Goal: Transaction & Acquisition: Book appointment/travel/reservation

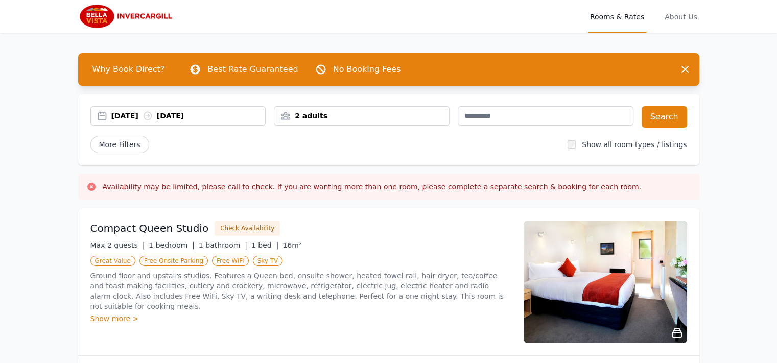
click at [150, 116] on div "[DATE] [DATE]" at bounding box center [188, 116] width 154 height 10
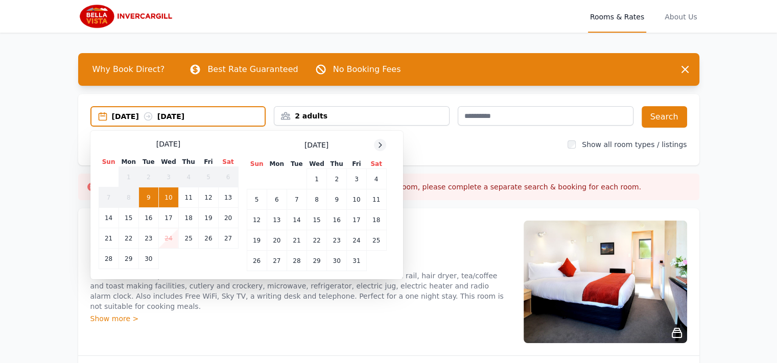
click at [379, 147] on icon at bounding box center [380, 145] width 8 height 8
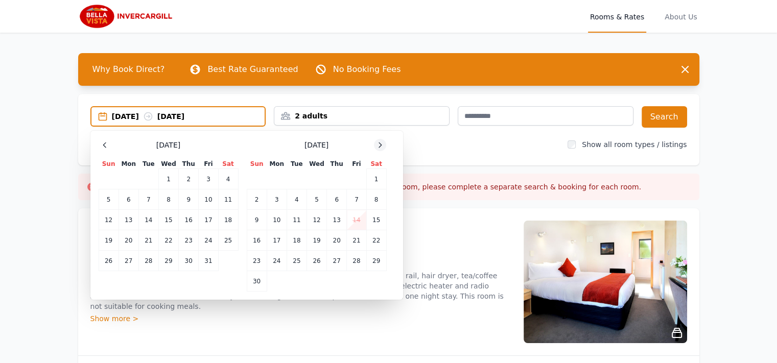
click at [379, 147] on icon at bounding box center [380, 145] width 8 height 8
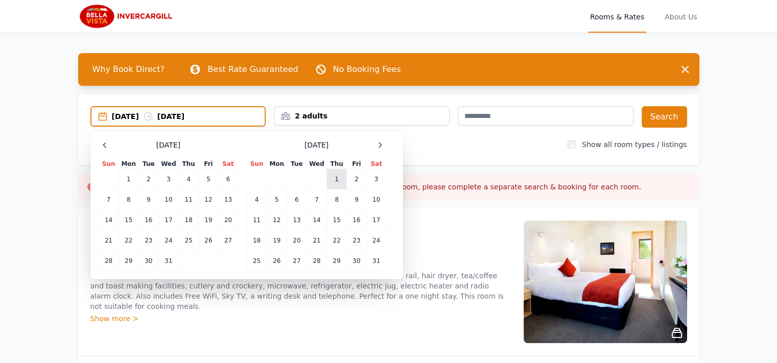
click at [332, 182] on td "1" at bounding box center [337, 179] width 20 height 20
click at [352, 181] on td "2" at bounding box center [356, 179] width 19 height 20
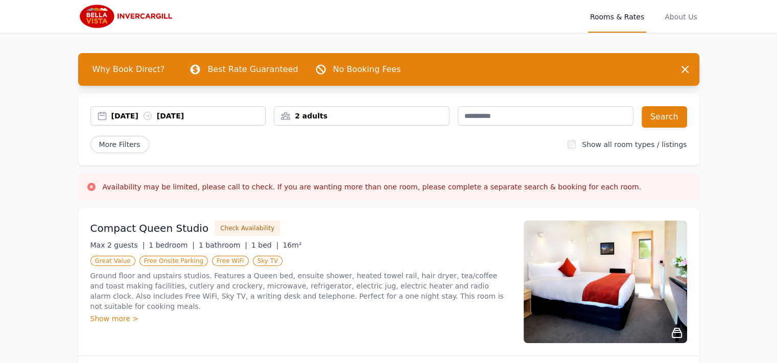
click at [381, 115] on div "2 adults" at bounding box center [361, 116] width 175 height 10
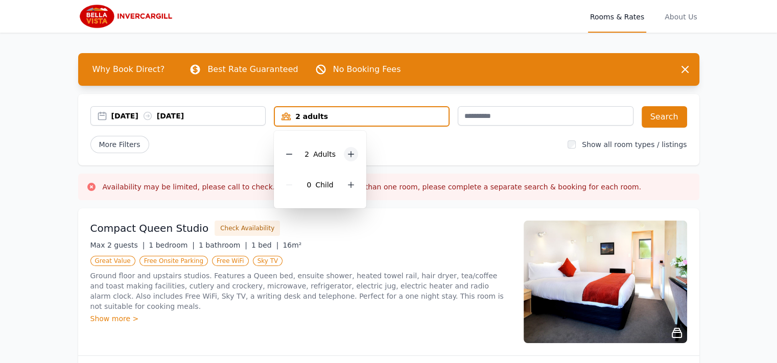
click at [350, 153] on icon at bounding box center [352, 155] width 6 height 6
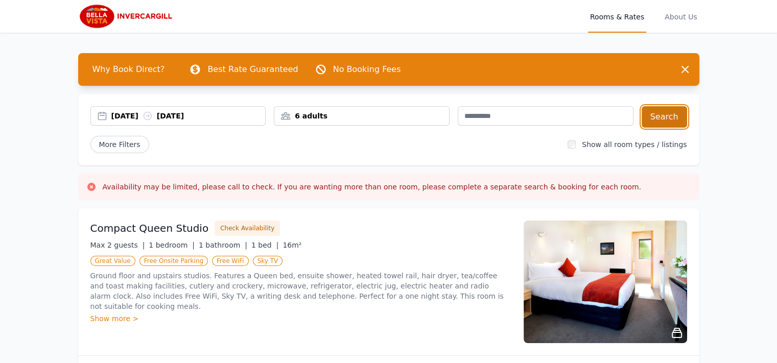
drag, startPoint x: 403, startPoint y: 157, endPoint x: 659, endPoint y: 114, distance: 259.6
click at [659, 114] on button "Search" at bounding box center [664, 116] width 45 height 21
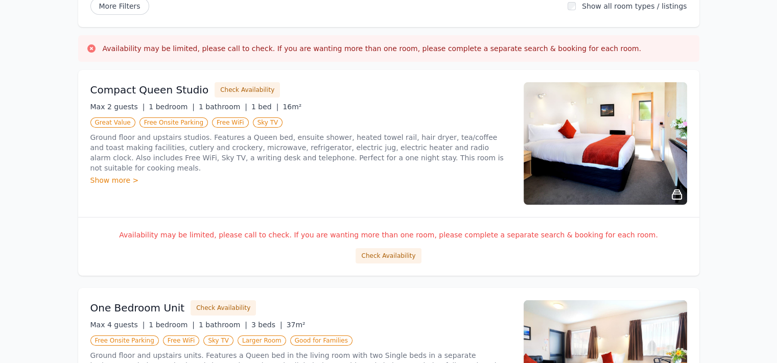
scroll to position [139, 0]
drag, startPoint x: 375, startPoint y: 257, endPoint x: 394, endPoint y: 298, distance: 46.0
drag, startPoint x: 394, startPoint y: 298, endPoint x: 348, endPoint y: 297, distance: 46.5
click at [348, 297] on div "One Bedroom Unit Check Availability Max 4 guests | 1 bedroom | 1 bathroom | 3 b…" at bounding box center [388, 361] width 621 height 147
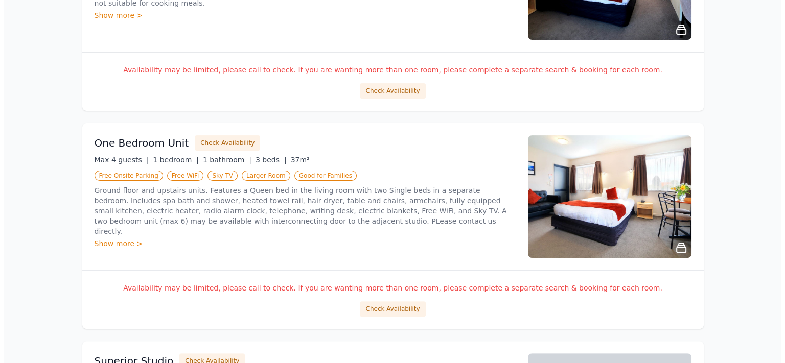
scroll to position [304, 0]
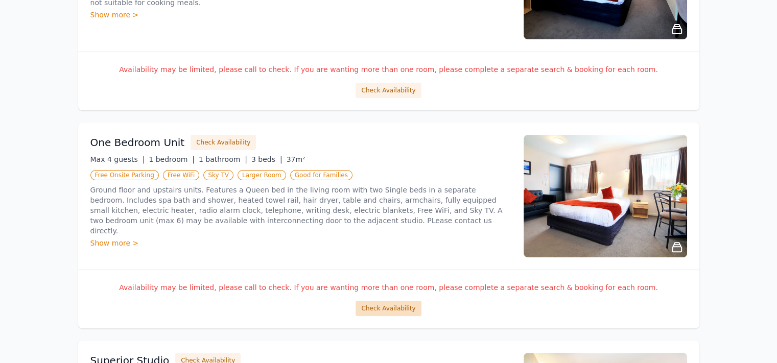
click at [384, 312] on button "Check Availability" at bounding box center [388, 308] width 65 height 15
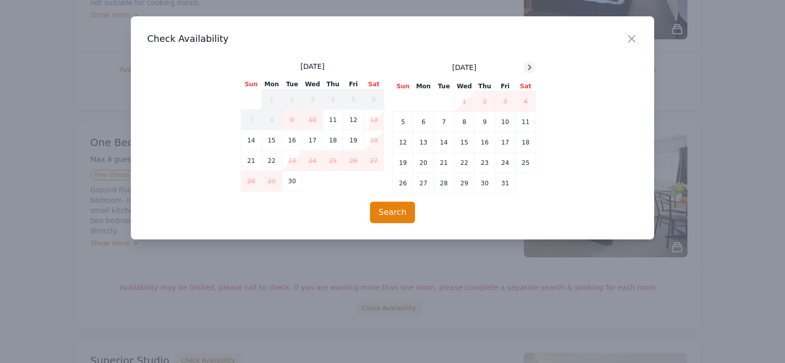
click at [532, 68] on icon at bounding box center [529, 67] width 8 height 8
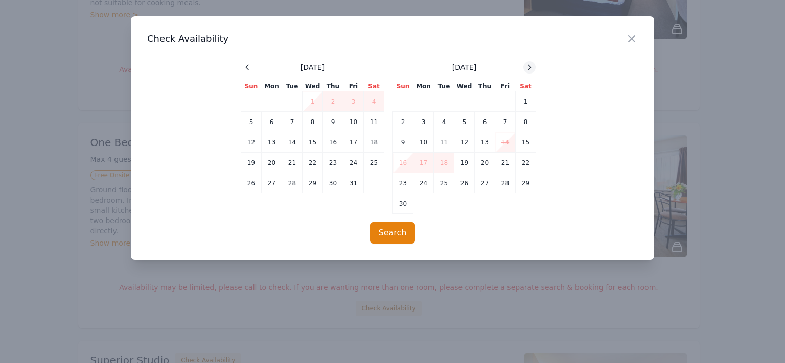
click at [532, 68] on icon at bounding box center [529, 67] width 8 height 8
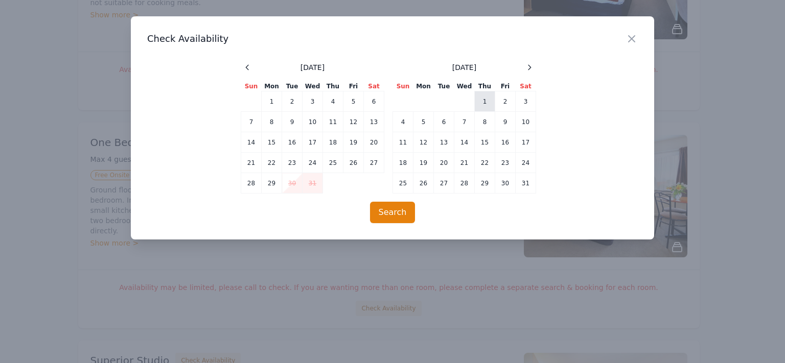
click at [484, 102] on td "1" at bounding box center [485, 101] width 20 height 20
click at [502, 103] on td "2" at bounding box center [505, 101] width 20 height 20
click at [406, 204] on button "Search" at bounding box center [392, 212] width 45 height 21
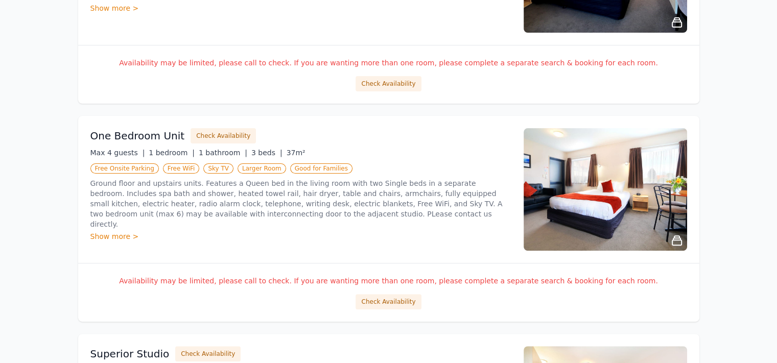
scroll to position [312, 0]
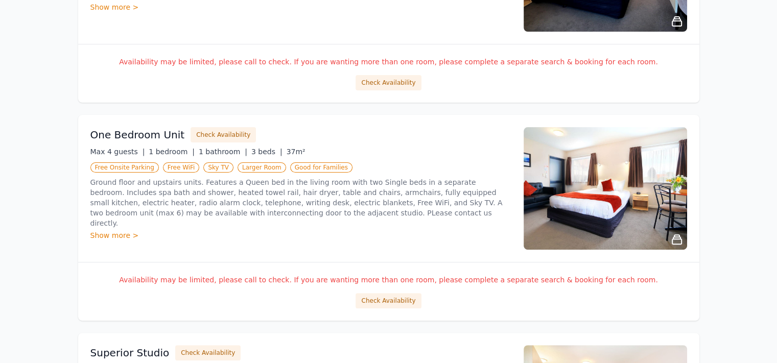
click at [125, 230] on div "Show more >" at bounding box center [300, 235] width 421 height 10
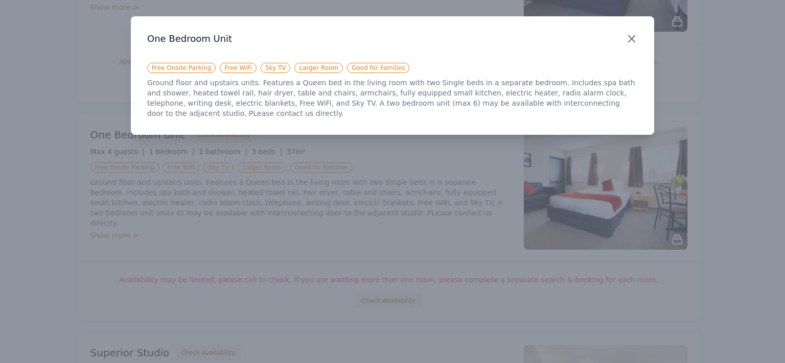
click at [635, 43] on icon "button" at bounding box center [632, 39] width 12 height 12
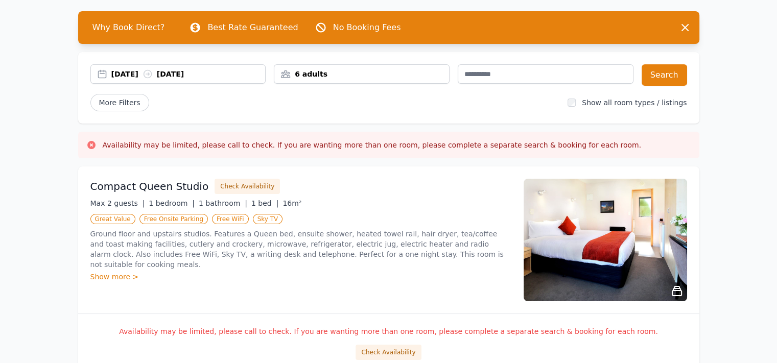
scroll to position [41, 0]
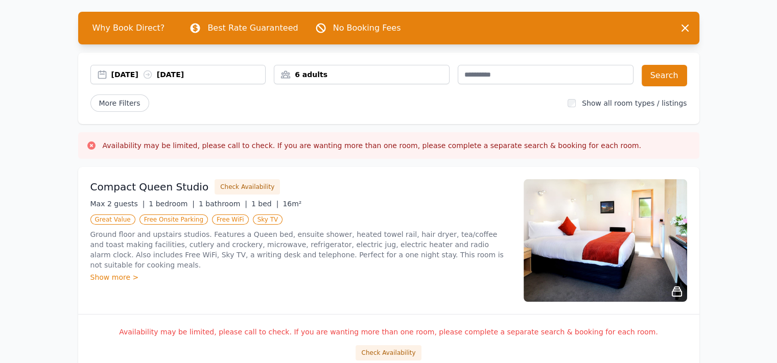
click at [356, 71] on div "6 adults" at bounding box center [361, 75] width 175 height 10
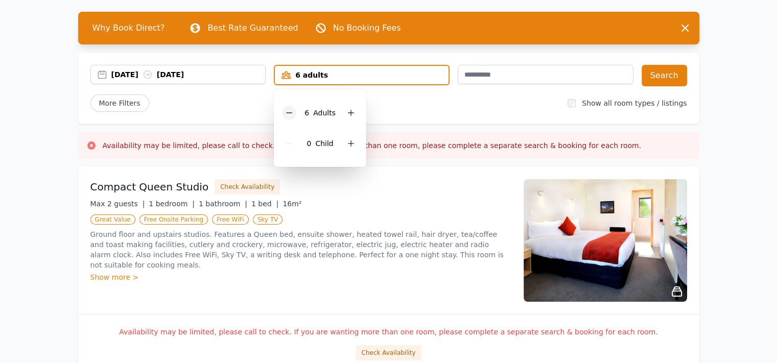
click at [290, 114] on icon at bounding box center [289, 113] width 8 height 8
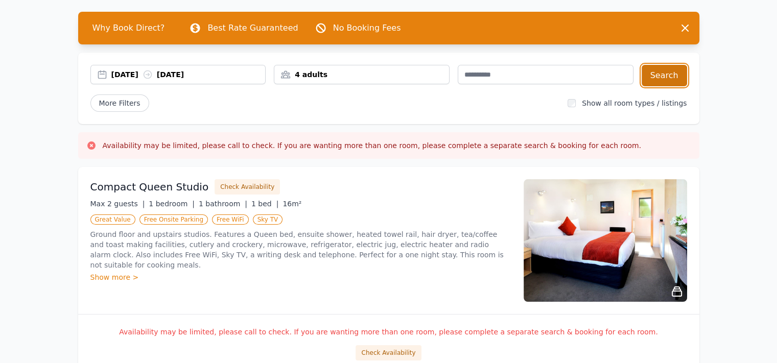
click at [653, 71] on button "Search" at bounding box center [664, 75] width 45 height 21
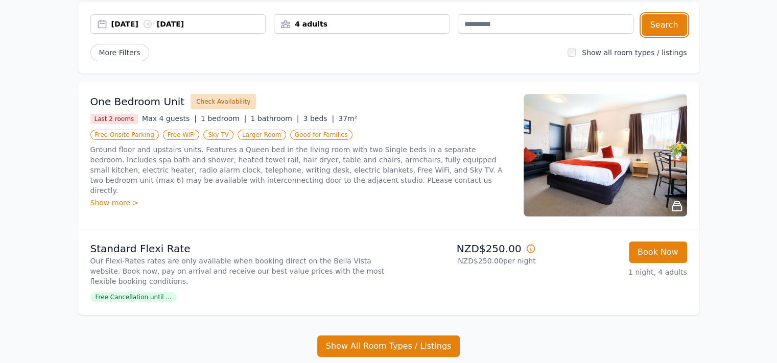
scroll to position [97, 0]
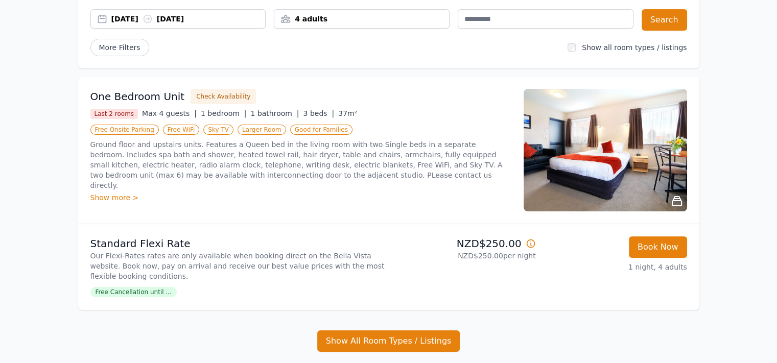
click at [114, 193] on div "Show more >" at bounding box center [300, 198] width 421 height 10
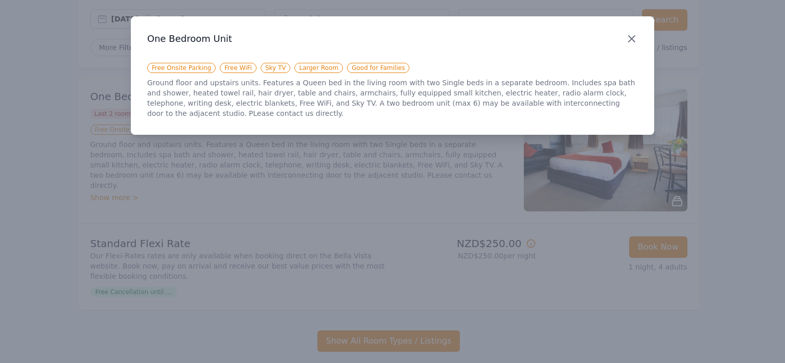
click at [629, 37] on icon "button" at bounding box center [632, 39] width 12 height 12
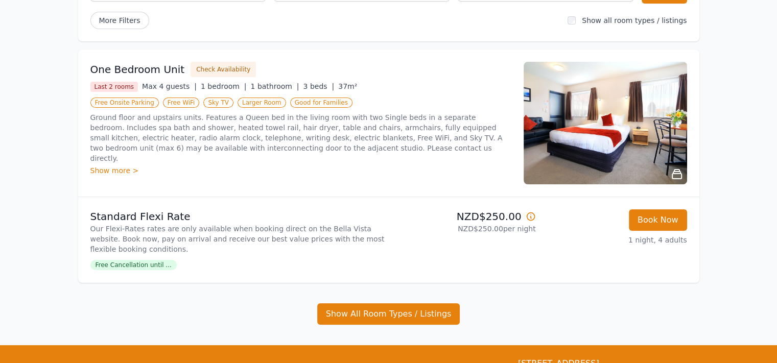
scroll to position [125, 0]
